Goal: Task Accomplishment & Management: Manage account settings

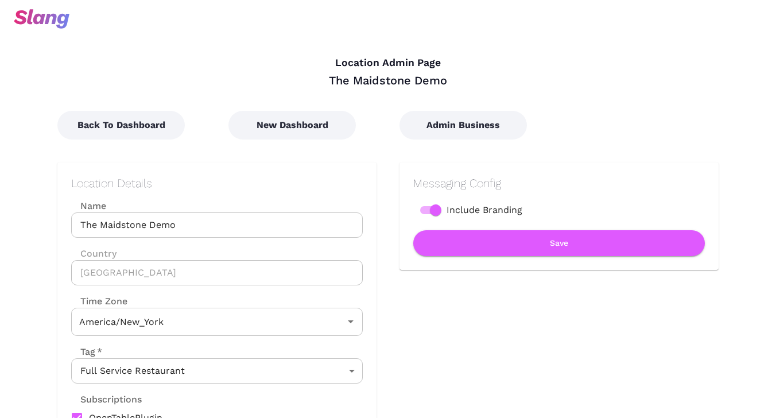
type input "Eastern Time"
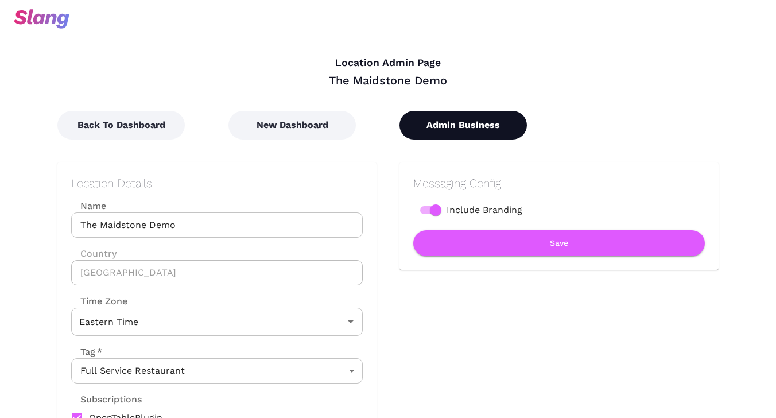
click at [472, 121] on button "Admin Business" at bounding box center [464, 125] width 128 height 29
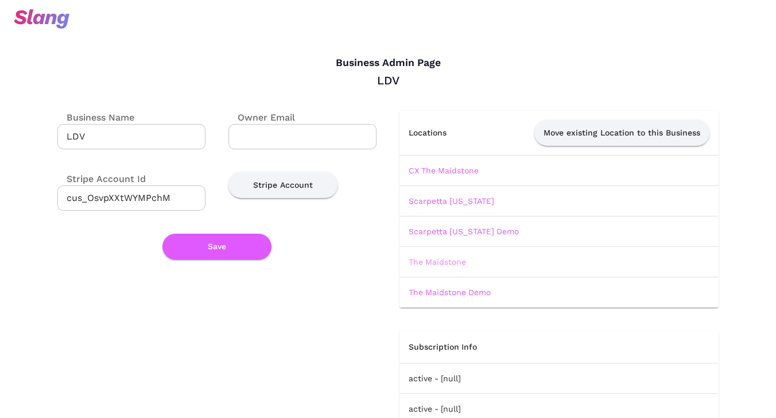
click at [442, 261] on link "The Maidstone" at bounding box center [437, 261] width 57 height 9
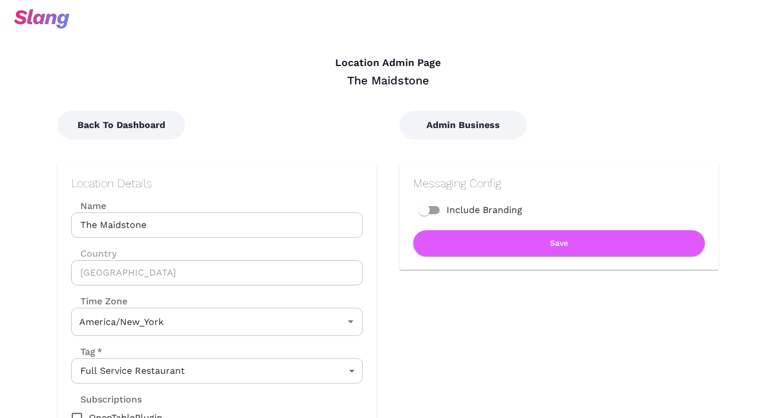
type input "Eastern Time"
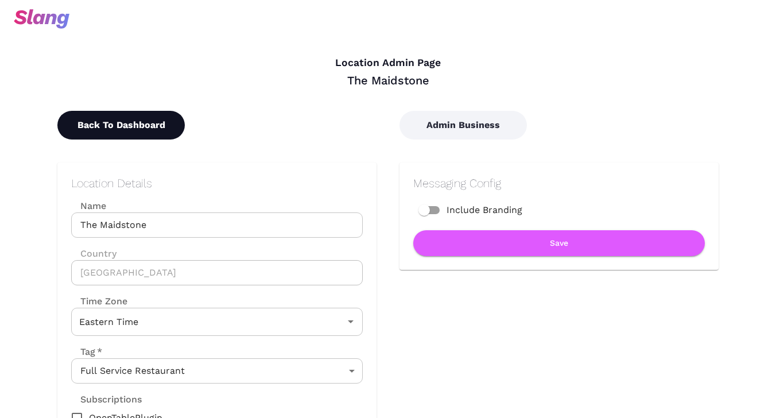
click at [152, 126] on button "Back To Dashboard" at bounding box center [121, 125] width 128 height 29
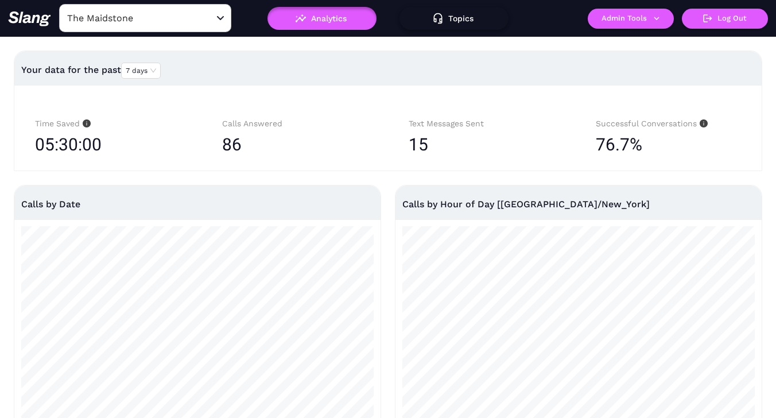
click at [458, 18] on button "Topics" at bounding box center [454, 18] width 109 height 23
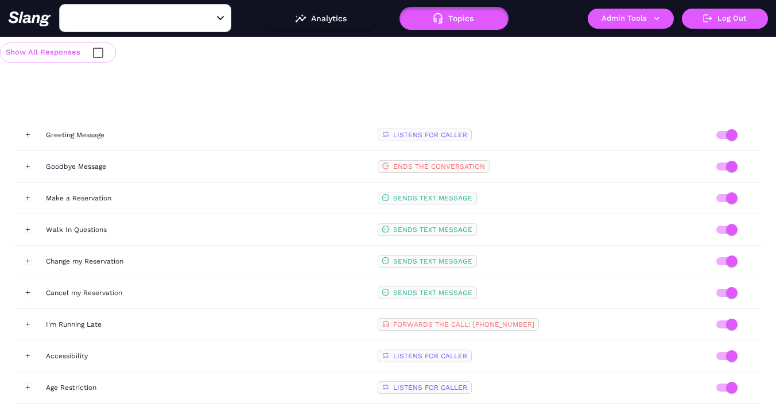
type input "The Maidstone"
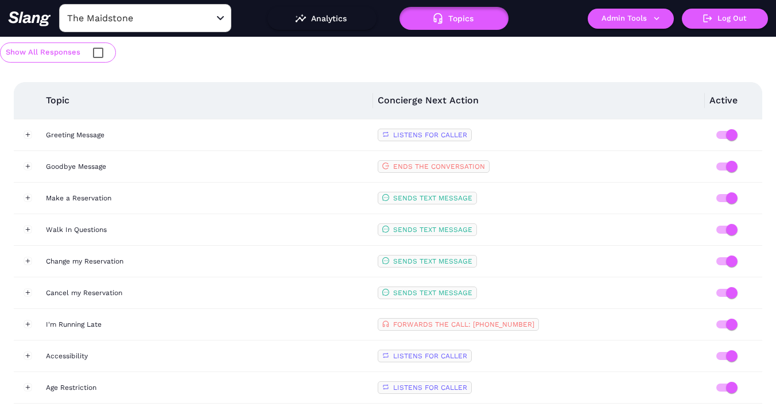
click at [96, 49] on input "checkbox" at bounding box center [98, 53] width 24 height 24
checkbox input "true"
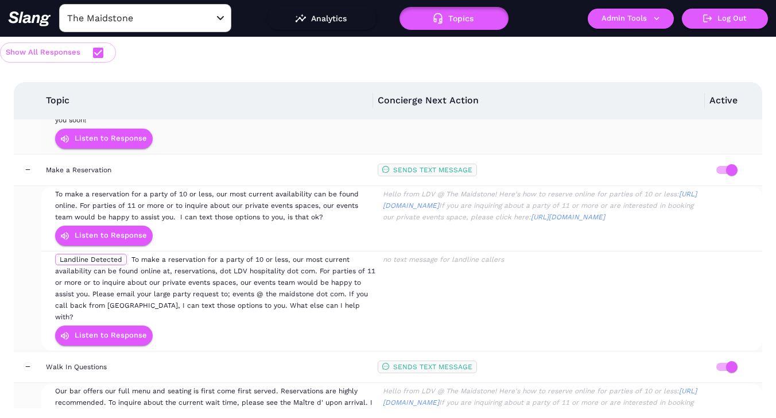
scroll to position [126, 0]
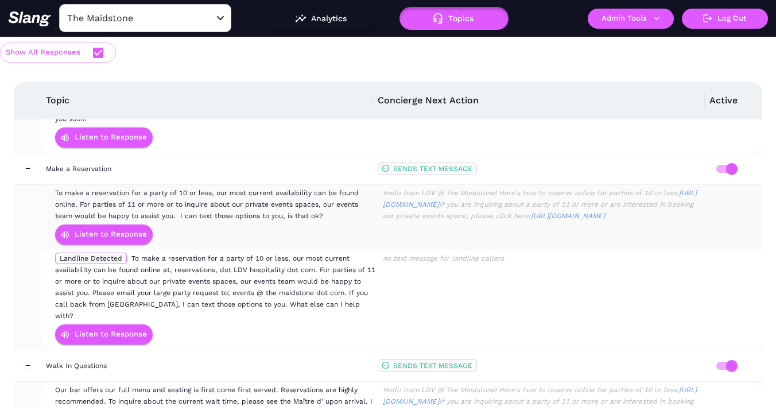
click at [441, 213] on div "Hello from LDV @ The Maidstone! Here's how to reserve online for parties of 10 …" at bounding box center [542, 204] width 322 height 34
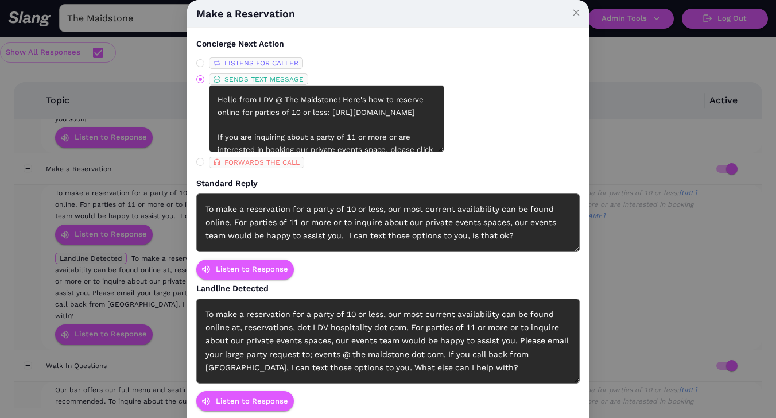
click at [434, 215] on div "To make a reservation for a party of 10 or less, our most current availability …" at bounding box center [388, 223] width 384 height 59
drag, startPoint x: 380, startPoint y: 135, endPoint x: 208, endPoint y: 122, distance: 172.2
click at [208, 122] on span "SENDS TEXT MESSAGE Hello from LDV @ The Maidstone! Here's how to reserve online…" at bounding box center [267, 113] width 127 height 79
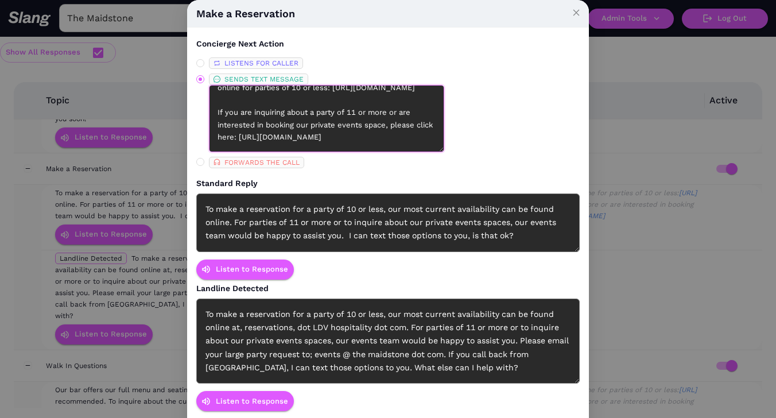
scroll to position [62, 0]
drag, startPoint x: 392, startPoint y: 140, endPoint x: 211, endPoint y: 140, distance: 180.3
click at [211, 140] on textarea "Hello from LDV @ The Maidstone! Here's how to reserve online for parties of 10 …" at bounding box center [326, 118] width 235 height 67
click at [575, 11] on icon "close" at bounding box center [577, 13] width 8 height 8
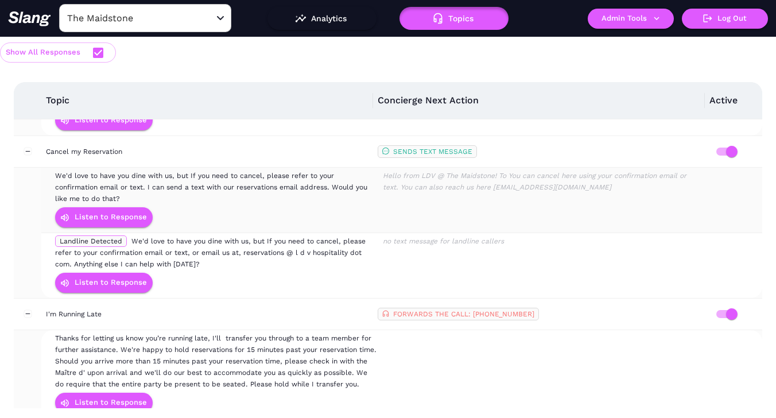
scroll to position [671, 0]
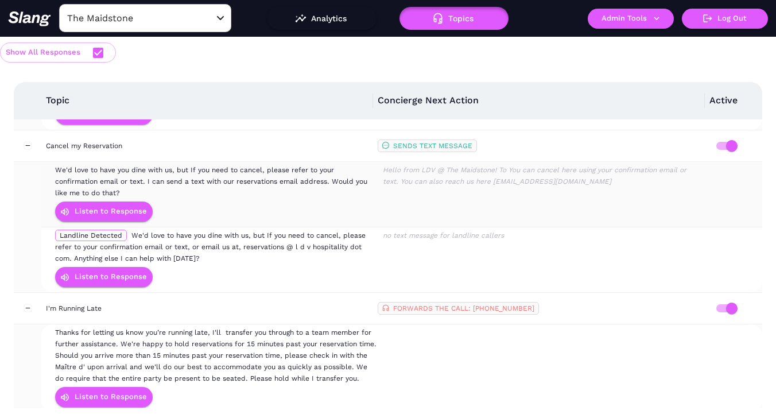
click at [508, 164] on div "Hello from LDV @ The Maidstone! To You can cancel here using your confirmation …" at bounding box center [542, 175] width 322 height 23
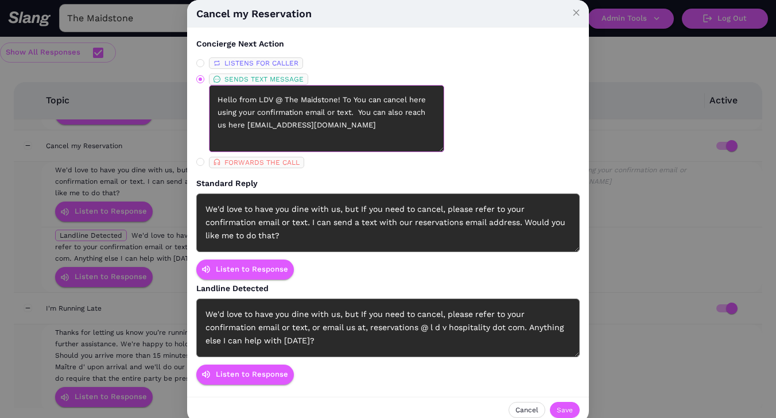
drag, startPoint x: 286, startPoint y: 127, endPoint x: 418, endPoint y: 122, distance: 131.6
click at [418, 122] on textarea "Hello from LDV @ The Maidstone! To You can cancel here using your confirmation …" at bounding box center [326, 118] width 235 height 67
click at [527, 409] on span "Cancel" at bounding box center [527, 409] width 23 height 11
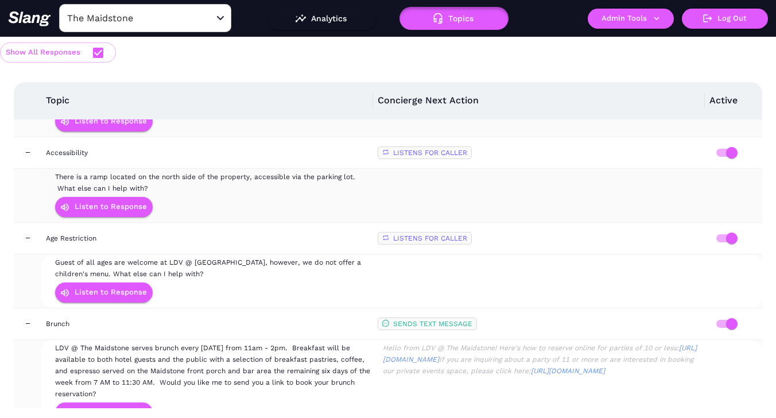
scroll to position [960, 0]
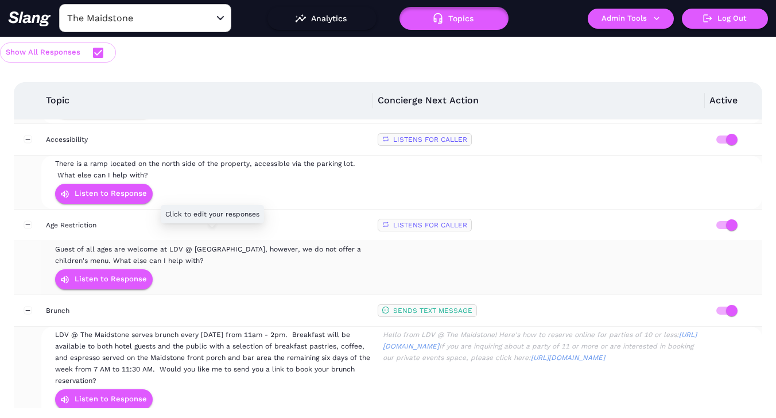
click at [280, 245] on span "Guest of all ages are welcome at LDV @ [GEOGRAPHIC_DATA], however, we do not of…" at bounding box center [208, 255] width 306 height 20
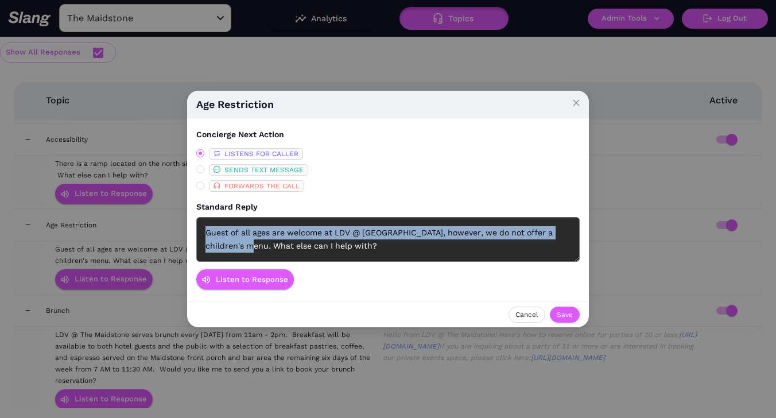
drag, startPoint x: 271, startPoint y: 248, endPoint x: 195, endPoint y: 233, distance: 76.7
click at [195, 233] on div "Concierge Next Action LISTENS FOR CALLER SENDS TEXT MESSAGE FORWARDS THE CALL S…" at bounding box center [388, 210] width 402 height 184
copy div "Guest of all ages are welcome at LDV @ [GEOGRAPHIC_DATA], however, we do not of…"
click at [578, 101] on icon "close" at bounding box center [577, 103] width 6 height 6
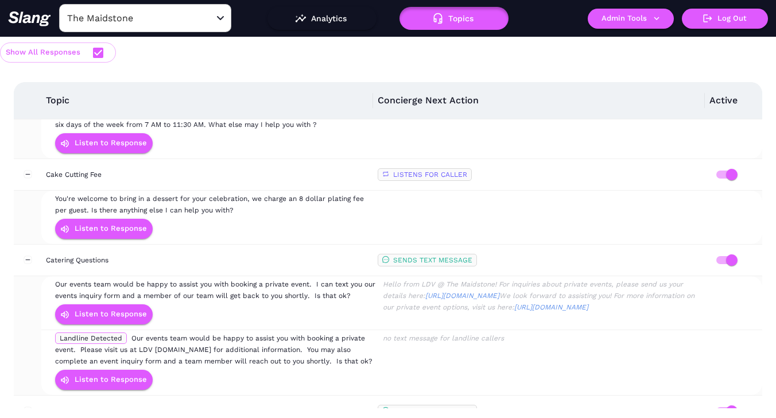
scroll to position [1301, 0]
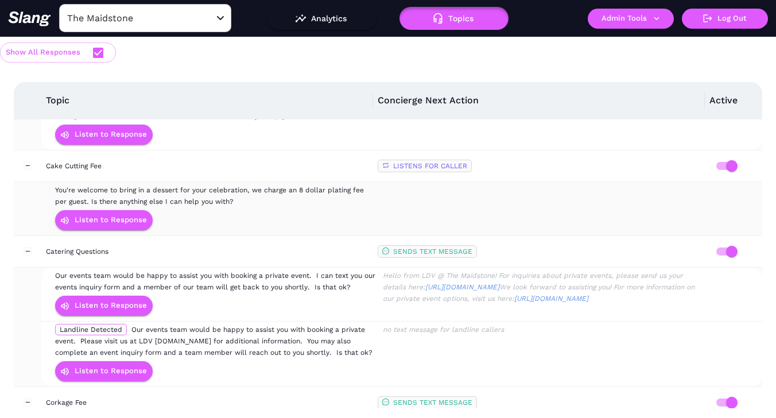
click at [241, 184] on div "You're welcome to bring in a dessert for your celebration, we charge an 8 dolla…" at bounding box center [216, 195] width 322 height 23
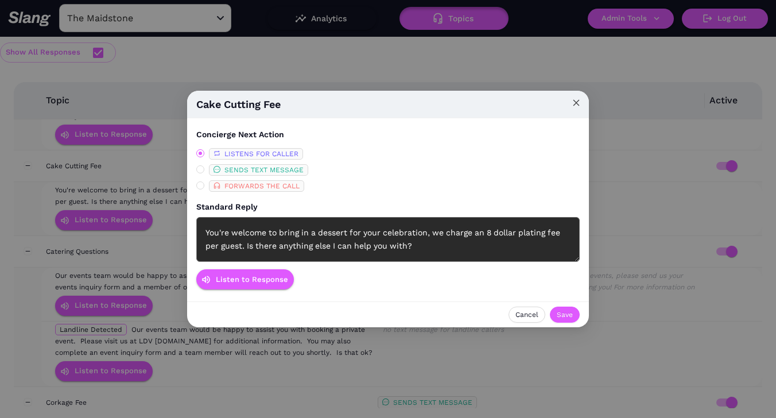
click at [577, 100] on icon "close" at bounding box center [577, 103] width 8 height 8
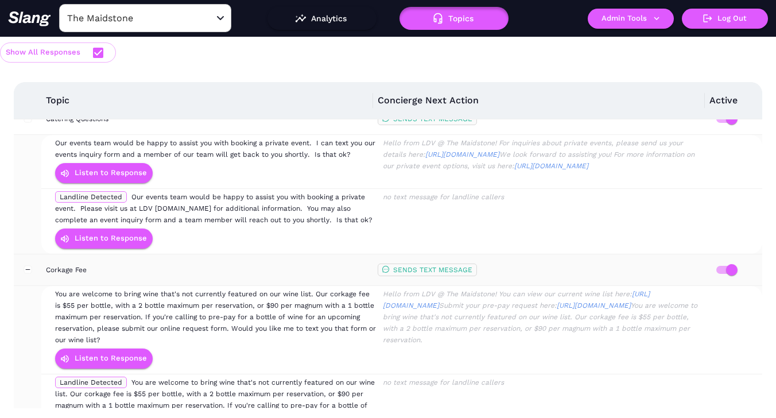
scroll to position [1444, 0]
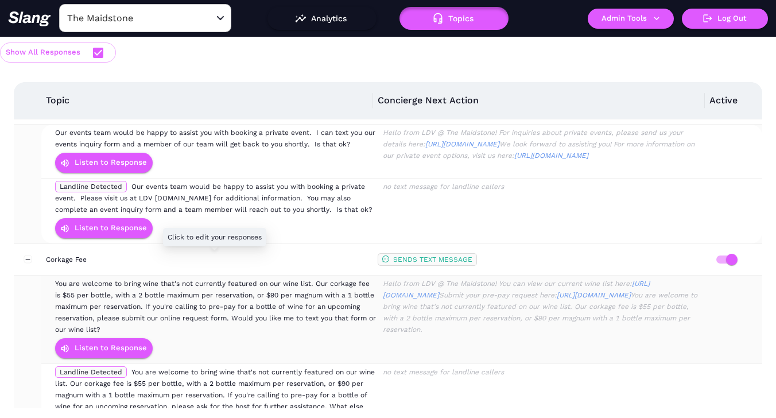
click at [275, 287] on span "You are welcome to bring wine that's not currently featured on our wine list. O…" at bounding box center [215, 307] width 321 height 54
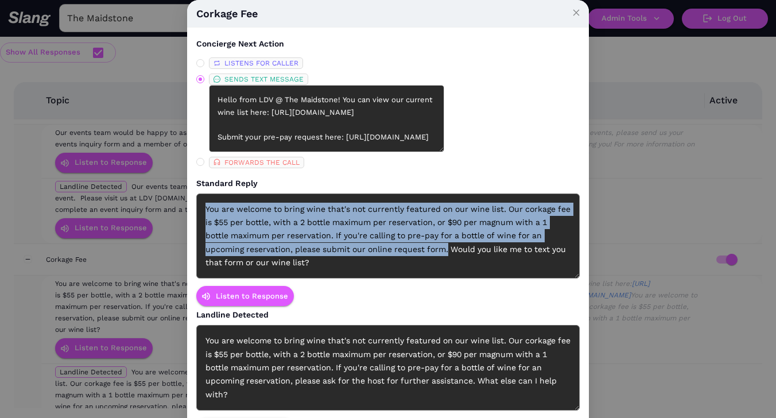
drag, startPoint x: 207, startPoint y: 207, endPoint x: 449, endPoint y: 249, distance: 244.8
click at [449, 249] on div "You are welcome to bring wine that's not currently featured on our wine list. O…" at bounding box center [388, 237] width 384 height 86
copy div "You are welcome to bring wine that's not currently featured on our wine list. O…"
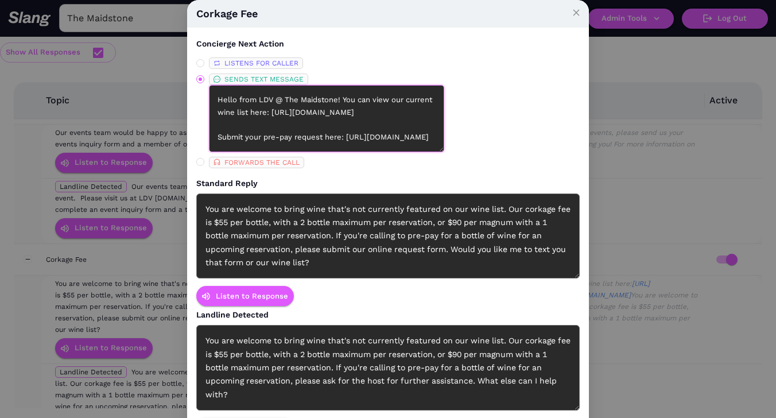
click at [325, 140] on textarea "Hello from LDV @ The Maidstone! You can view our current wine list here: [URL][…" at bounding box center [326, 118] width 235 height 67
drag, startPoint x: 309, startPoint y: 135, endPoint x: 213, endPoint y: 125, distance: 96.5
click at [213, 125] on textarea "Hello from LDV @ The Maidstone! You can view our current wine list here: [URL][…" at bounding box center [326, 118] width 235 height 67
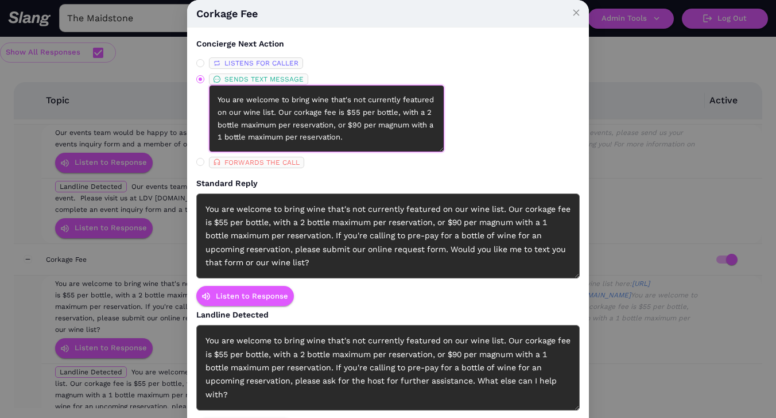
scroll to position [137, 0]
click at [577, 13] on icon "close" at bounding box center [577, 12] width 6 height 6
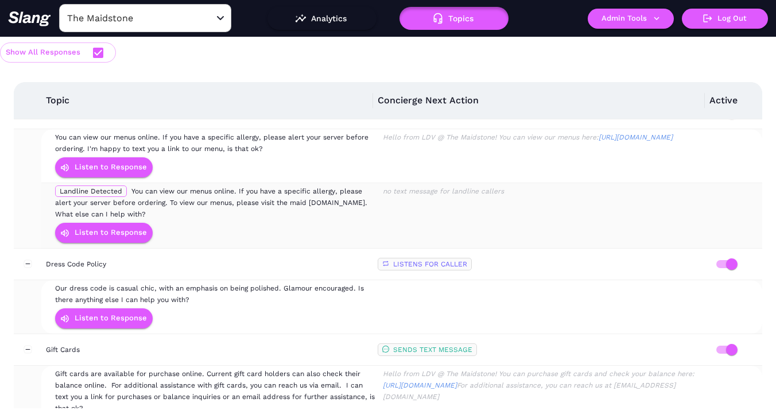
scroll to position [1804, 0]
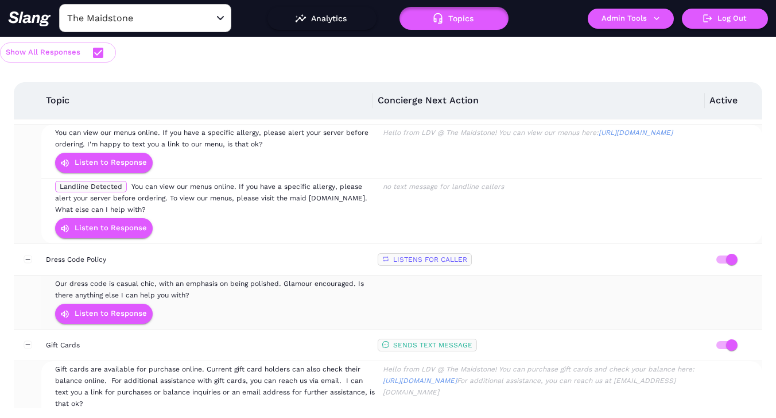
click at [298, 280] on span "Our dress code is casual chic, with an emphasis on being polished. Glamour enco…" at bounding box center [209, 290] width 309 height 20
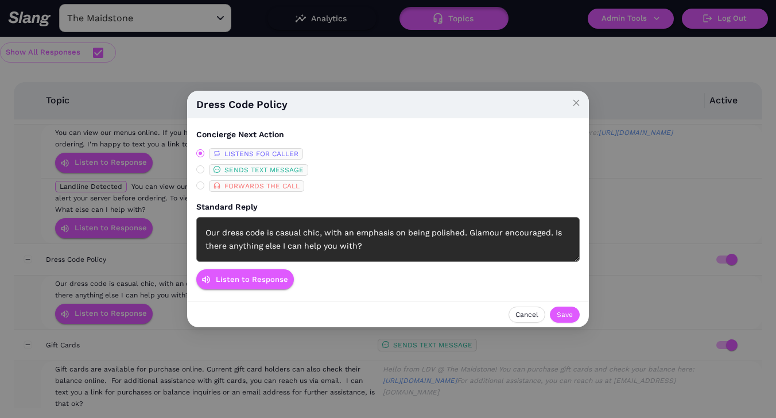
click at [553, 233] on div "Our dress code is casual chic, with an emphasis on being polished. Glamour enco…" at bounding box center [388, 239] width 384 height 45
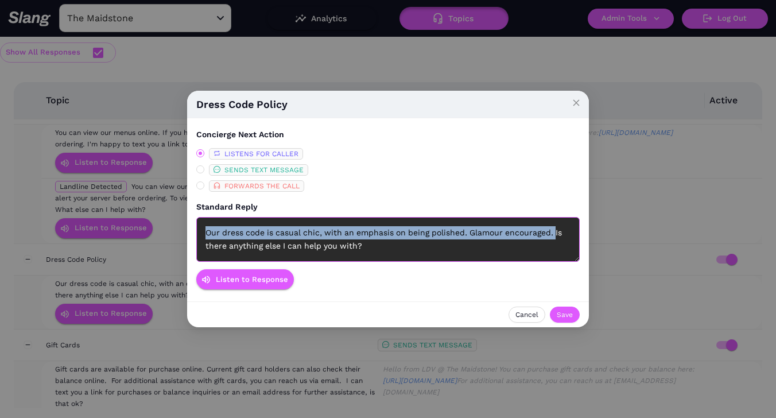
click at [205, 231] on div "Our dress code is casual chic, with an emphasis on being polished. Glamour enco…" at bounding box center [388, 239] width 384 height 45
copy div "Our dress code is casual chic, with an emphasis on being polished. Glamour enco…"
click at [577, 101] on icon "close" at bounding box center [577, 103] width 8 height 8
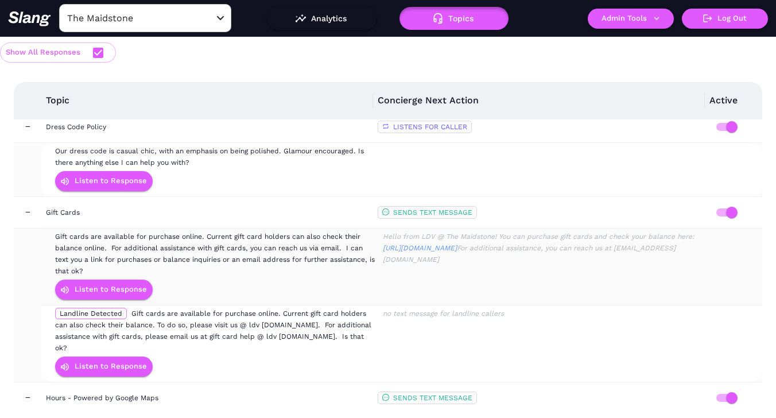
scroll to position [1940, 0]
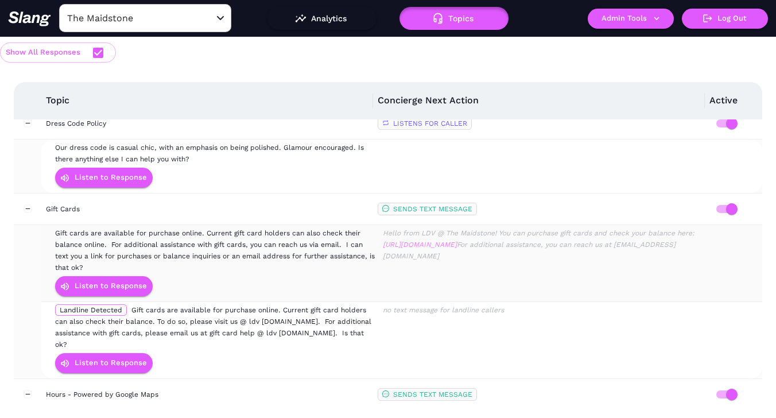
click at [457, 241] on link "[URL][DOMAIN_NAME]" at bounding box center [420, 245] width 74 height 8
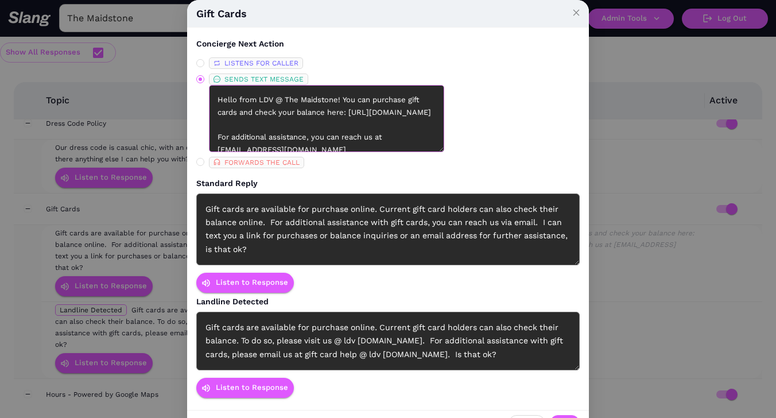
drag, startPoint x: 396, startPoint y: 128, endPoint x: 218, endPoint y: 122, distance: 178.7
click at [217, 122] on textarea "Hello from LDV @ The Maidstone! You can purchase gift cards and check your bala…" at bounding box center [326, 118] width 235 height 67
click at [574, 9] on icon "close" at bounding box center [577, 13] width 8 height 8
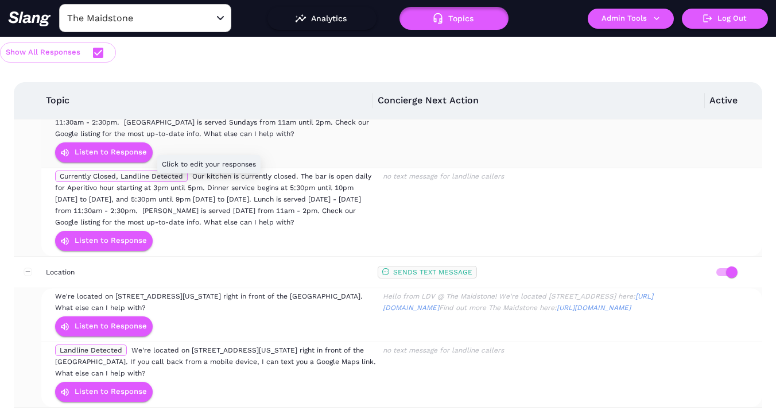
scroll to position [2386, 0]
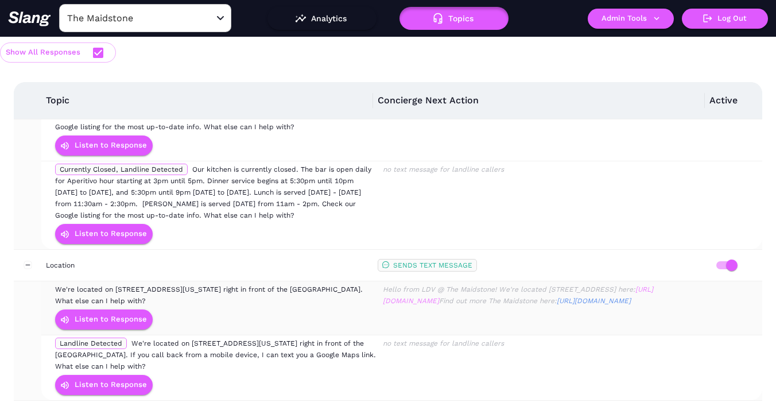
click at [528, 285] on link "[URL][DOMAIN_NAME]" at bounding box center [518, 295] width 271 height 20
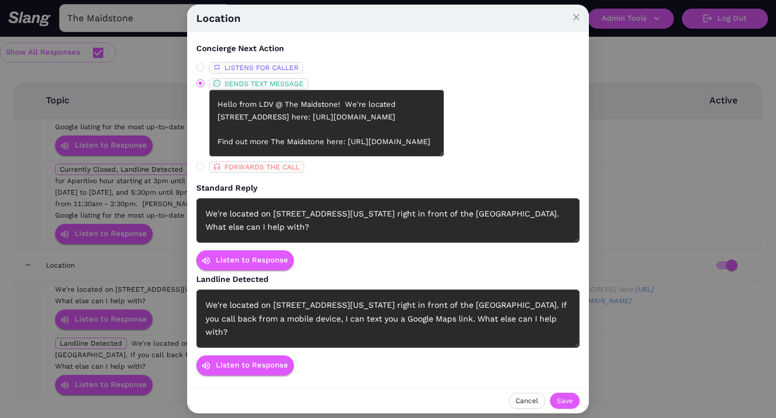
drag, startPoint x: 387, startPoint y: 133, endPoint x: 202, endPoint y: 126, distance: 185.0
click at [202, 127] on label "SENDS TEXT MESSAGE Hello from LDV @ The Maidstone! We're located [STREET_ADDRES…" at bounding box center [263, 117] width 135 height 79
click at [408, 220] on div "We're located on [STREET_ADDRESS][US_STATE] right in front of the [GEOGRAPHIC_D…" at bounding box center [388, 220] width 384 height 45
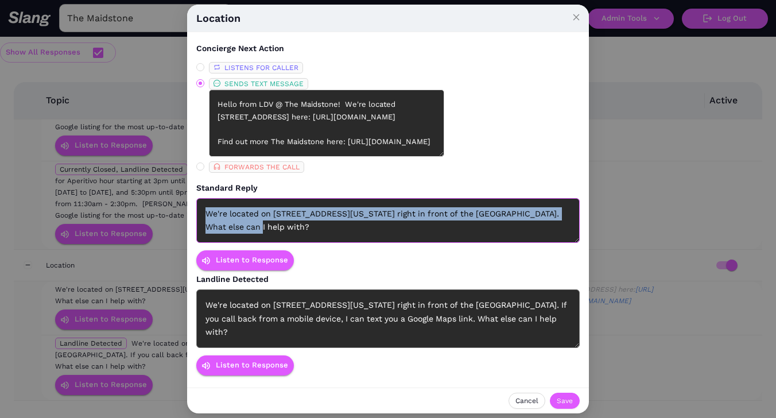
drag, startPoint x: 247, startPoint y: 228, endPoint x: 197, endPoint y: 211, distance: 52.7
click at [197, 211] on div "We're located on [STREET_ADDRESS][US_STATE] right in front of the [GEOGRAPHIC_D…" at bounding box center [388, 220] width 384 height 45
copy div "We're located on [STREET_ADDRESS][US_STATE] right in front of the [GEOGRAPHIC_D…"
click at [575, 21] on span "Close" at bounding box center [576, 17] width 25 height 25
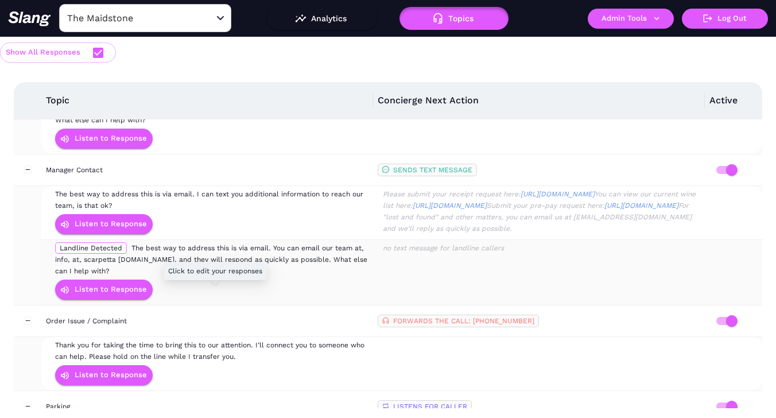
scroll to position [2633, 0]
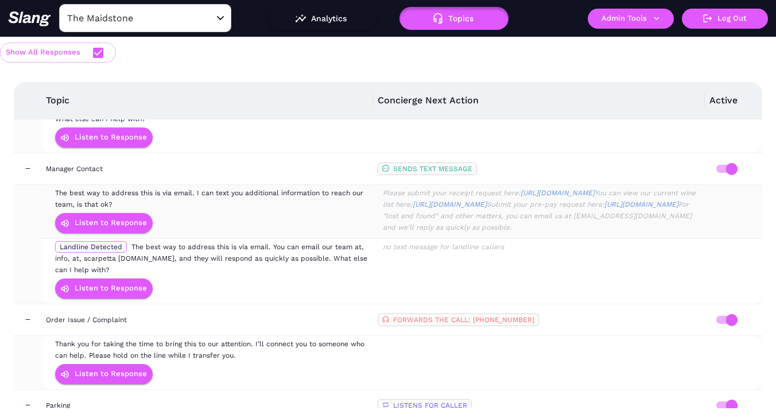
click at [455, 233] on div "Please submit your receipt request here: [URL][DOMAIN_NAME] You can view our cu…" at bounding box center [542, 210] width 322 height 46
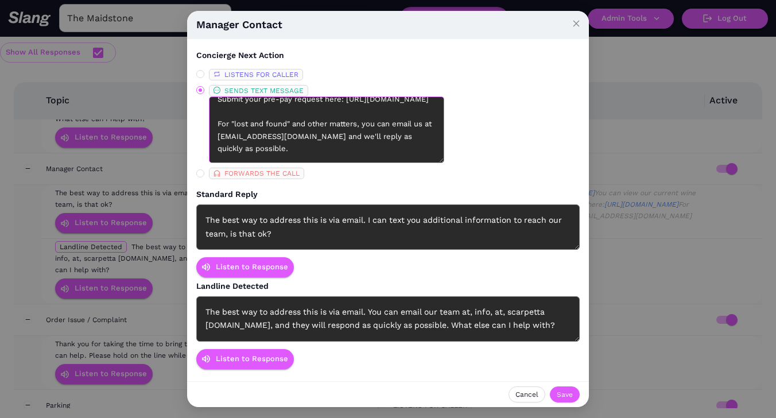
scroll to position [161, 0]
drag, startPoint x: 329, startPoint y: 136, endPoint x: 239, endPoint y: 135, distance: 89.0
click at [239, 135] on textarea "Please submit your receipt request here: [URL][DOMAIN_NAME] You can view our cu…" at bounding box center [326, 129] width 235 height 67
click at [578, 22] on icon "close" at bounding box center [577, 24] width 8 height 8
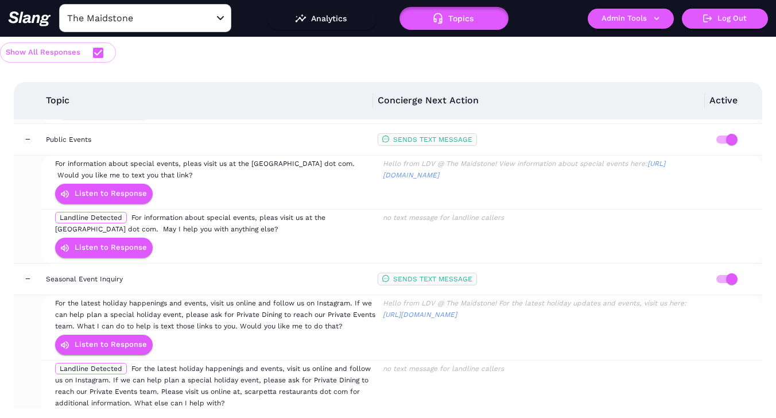
scroll to position [3562, 0]
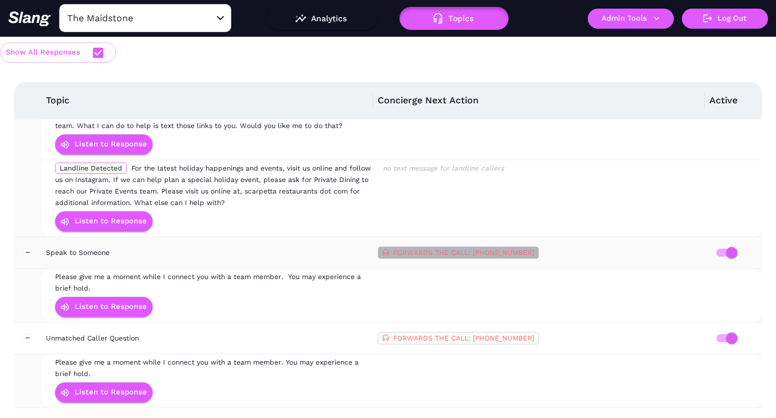
click at [515, 250] on span "FORWARDS THE CALL: [PHONE_NUMBER]" at bounding box center [463, 253] width 141 height 8
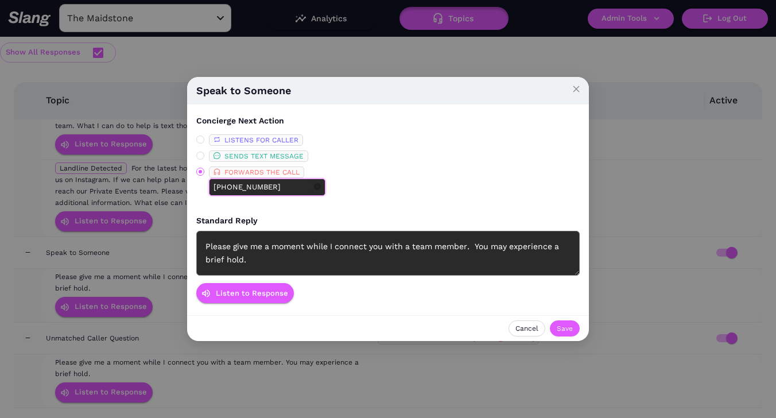
drag, startPoint x: 291, startPoint y: 186, endPoint x: 221, endPoint y: 186, distance: 70.6
click at [221, 186] on input "[PHONE_NUMBER]" at bounding box center [263, 187] width 98 height 13
click at [527, 327] on span "Cancel" at bounding box center [527, 328] width 23 height 11
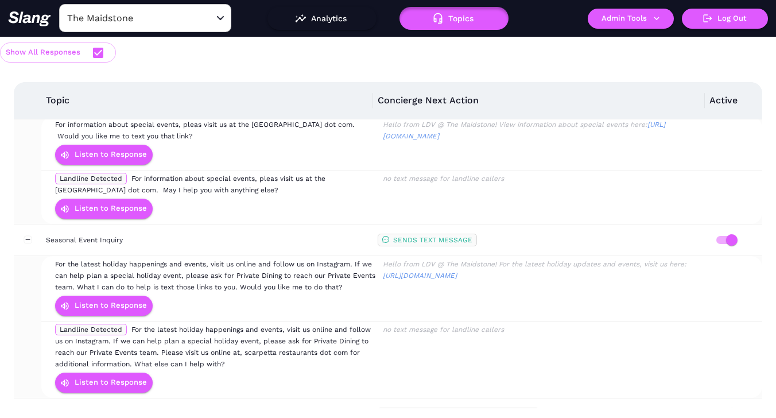
scroll to position [3380, 0]
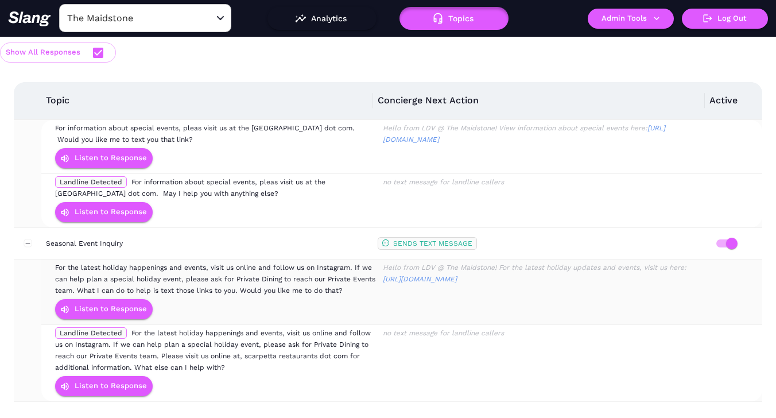
click at [328, 289] on div "For the latest holiday happenings and events, visit us online and follow us on …" at bounding box center [216, 279] width 322 height 34
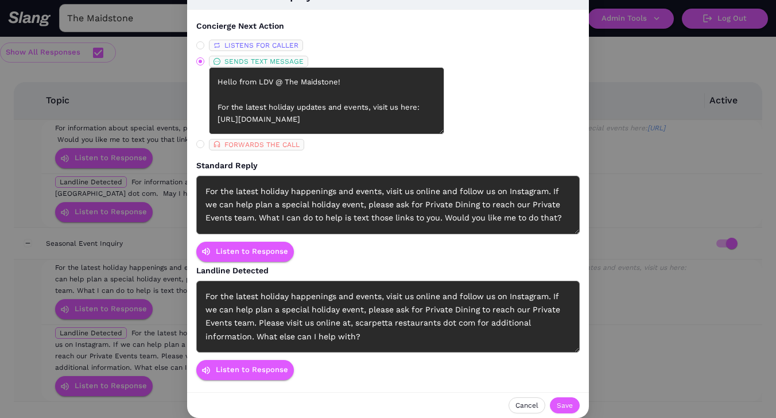
scroll to position [16, 0]
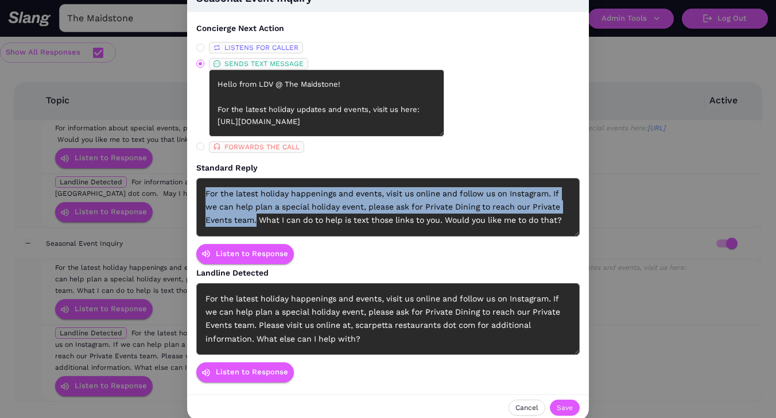
drag, startPoint x: 257, startPoint y: 222, endPoint x: 199, endPoint y: 180, distance: 72.0
click at [199, 180] on div "For the latest holiday happenings and events, visit us online and follow us on …" at bounding box center [388, 207] width 384 height 59
copy div "For the latest holiday happenings and events, visit us online and follow us on …"
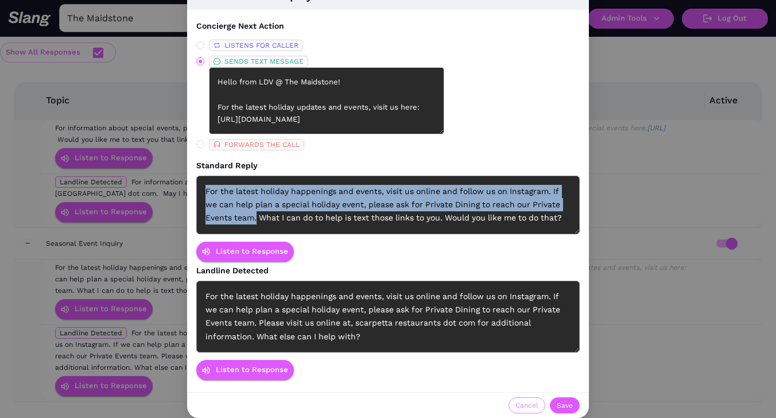
click at [527, 404] on span "Cancel" at bounding box center [527, 405] width 23 height 11
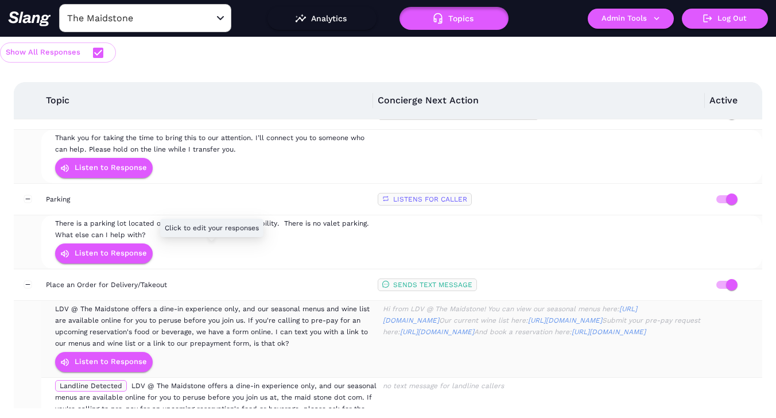
scroll to position [2834, 0]
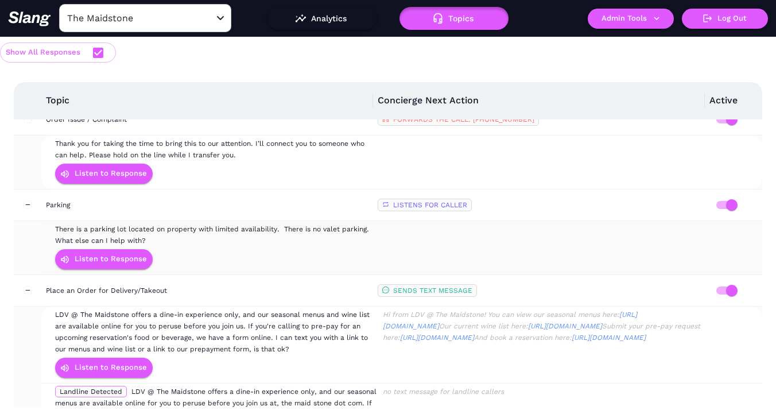
click at [274, 242] on div "There is a parking lot located on property with limited availability. There is …" at bounding box center [216, 234] width 322 height 23
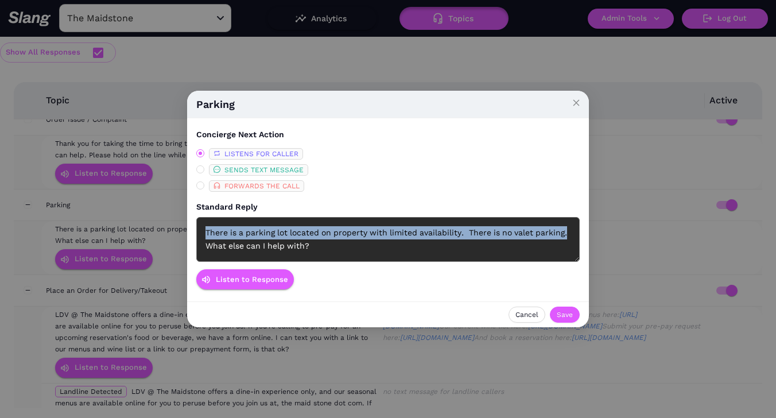
drag, startPoint x: 569, startPoint y: 232, endPoint x: 189, endPoint y: 231, distance: 380.2
click at [189, 231] on div "Concierge Next Action LISTENS FOR CALLER SENDS TEXT MESSAGE FORWARDS THE CALL S…" at bounding box center [388, 210] width 402 height 184
copy div "There is a parking lot located on property with limited availability. There is …"
click at [574, 99] on icon "close" at bounding box center [577, 103] width 8 height 8
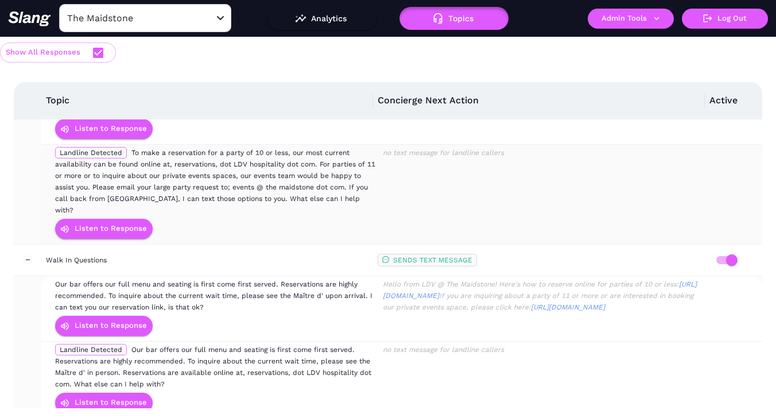
scroll to position [241, 0]
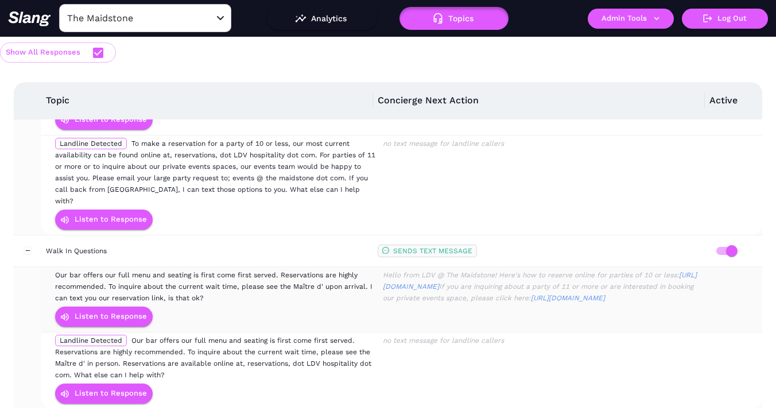
click at [273, 272] on span "Our bar offers our full menu and seating is first come first served. Reservatio…" at bounding box center [214, 286] width 318 height 31
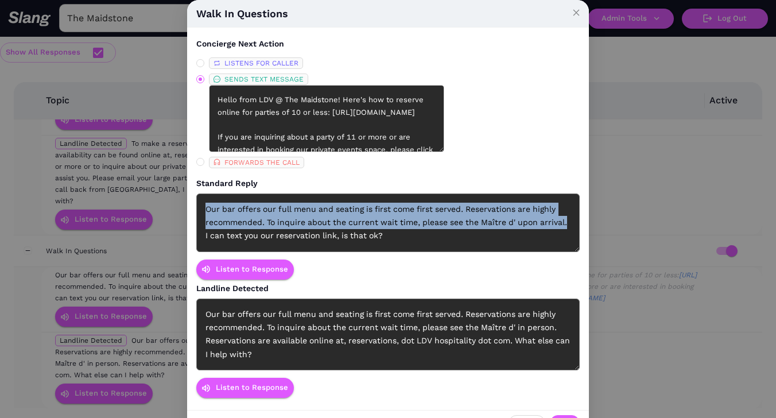
drag, startPoint x: 566, startPoint y: 220, endPoint x: 199, endPoint y: 203, distance: 366.8
click at [199, 203] on div "Our bar offers our full menu and seating is first come first served. Reservatio…" at bounding box center [388, 223] width 384 height 59
copy div "Our bar offers our full menu and seating is first come first served. Reservatio…"
click at [573, 10] on icon "close" at bounding box center [577, 13] width 8 height 8
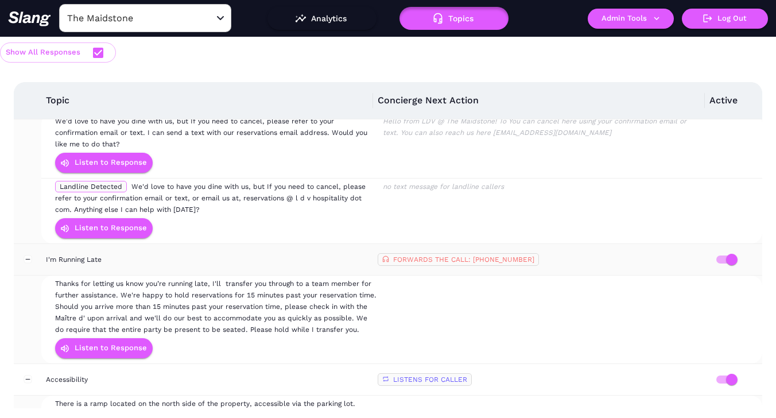
scroll to position [721, 0]
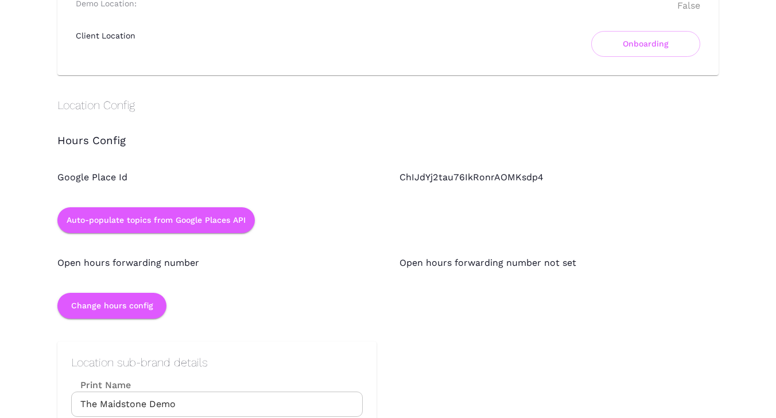
scroll to position [919, 0]
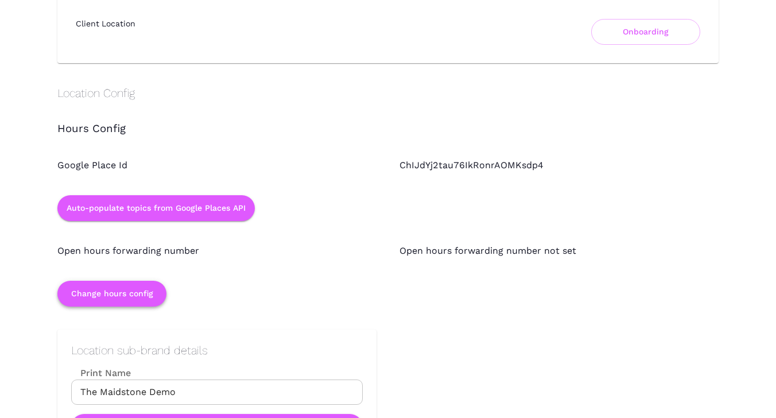
click at [153, 290] on button "Change hours config" at bounding box center [111, 294] width 109 height 26
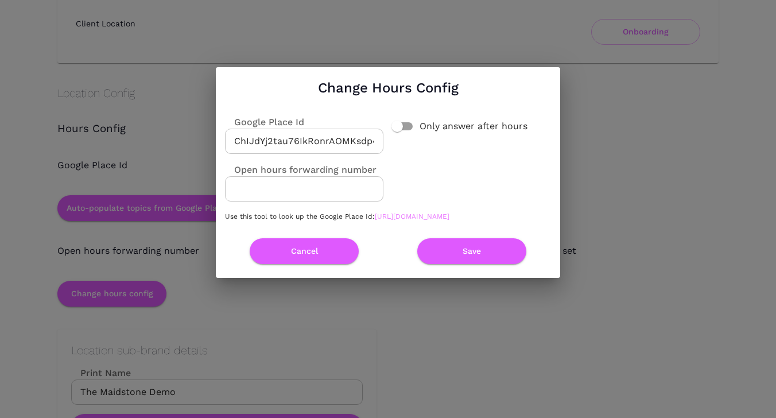
click at [375, 219] on link "https://developers.google.com/maps/documentation/javascript/examples/places-pla…" at bounding box center [412, 217] width 75 height 8
click at [361, 130] on input "ChIJdYj2tau76IkRonrAOMKsdp4" at bounding box center [304, 141] width 159 height 25
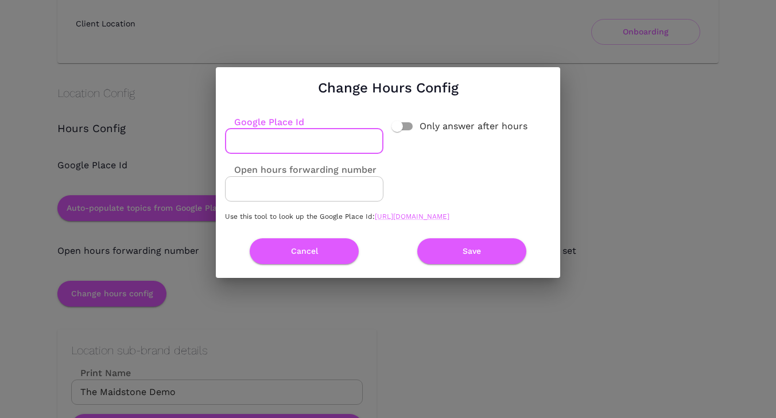
scroll to position [0, 0]
paste input "ChIJp5sVkl276IkR32HOfkoqQHw"
type input "ChIJp5sVkl276IkR32HOfkoqQHw"
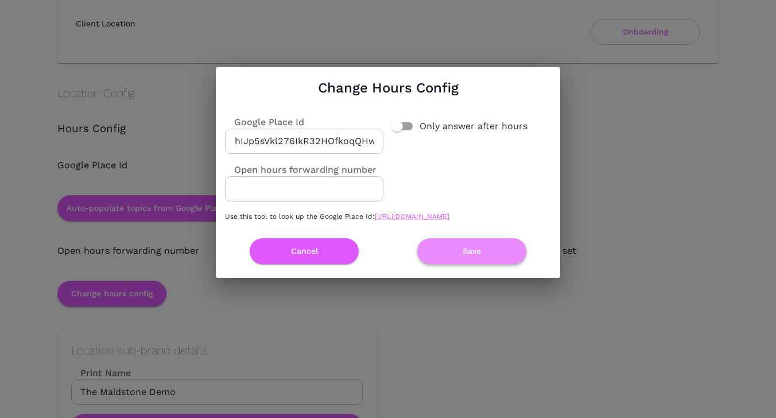
scroll to position [0, 0]
click at [452, 254] on button "Save" at bounding box center [472, 251] width 109 height 26
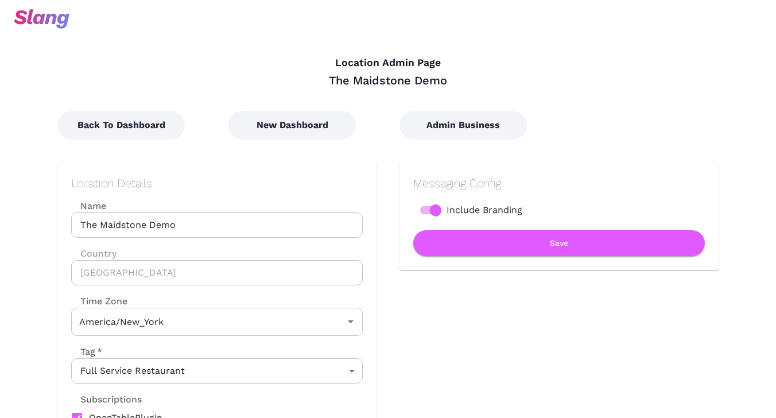
type input "Eastern Time"
